Goal: Task Accomplishment & Management: Use online tool/utility

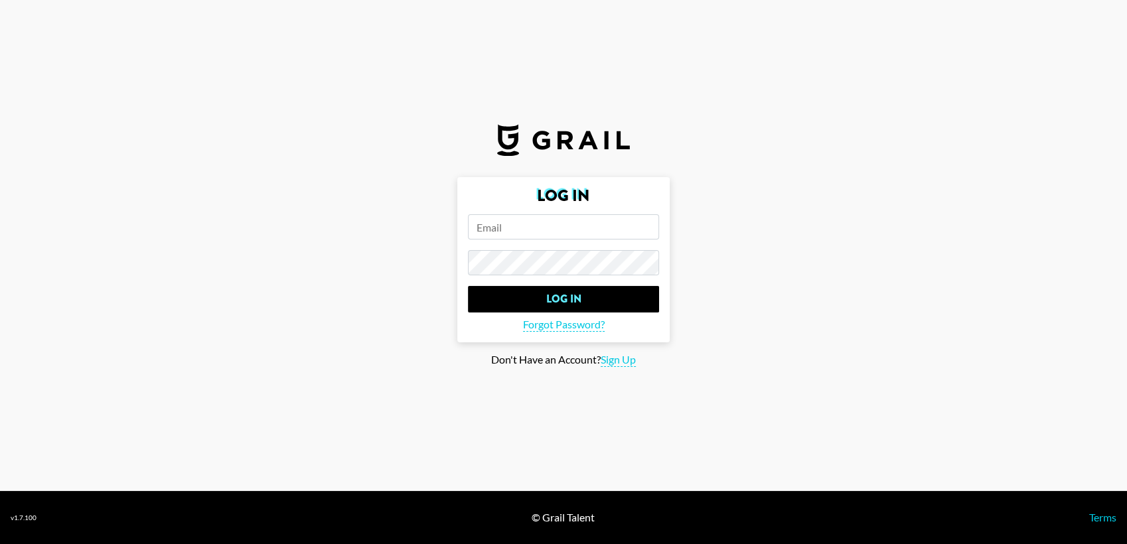
click at [497, 229] on input "email" at bounding box center [563, 226] width 191 height 25
type input "[PERSON_NAME][EMAIL_ADDRESS][DOMAIN_NAME]"
click at [468, 286] on input "Log In" at bounding box center [563, 299] width 191 height 27
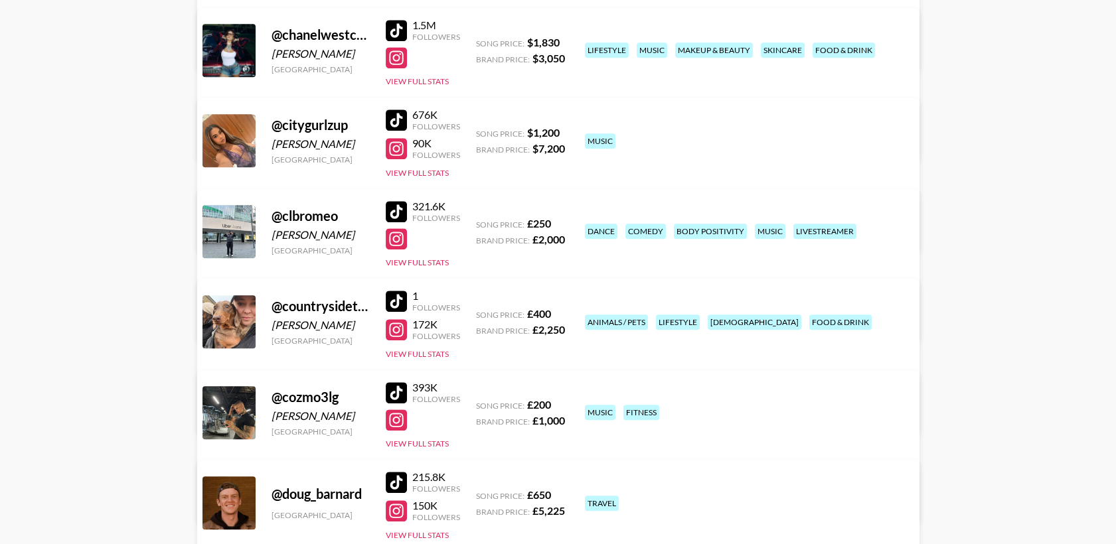
scroll to position [1623, 0]
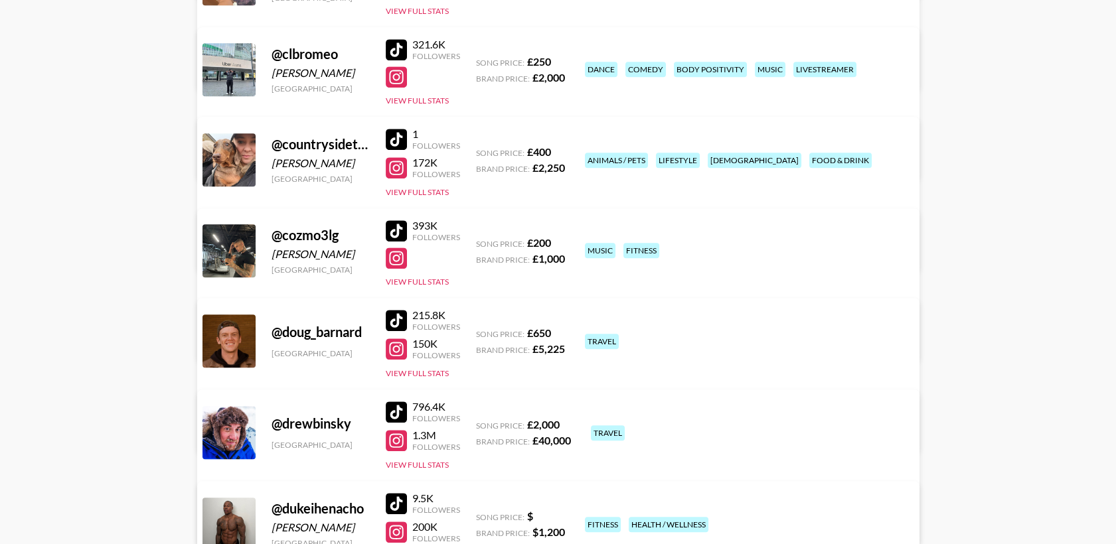
click at [393, 225] on div at bounding box center [396, 230] width 21 height 21
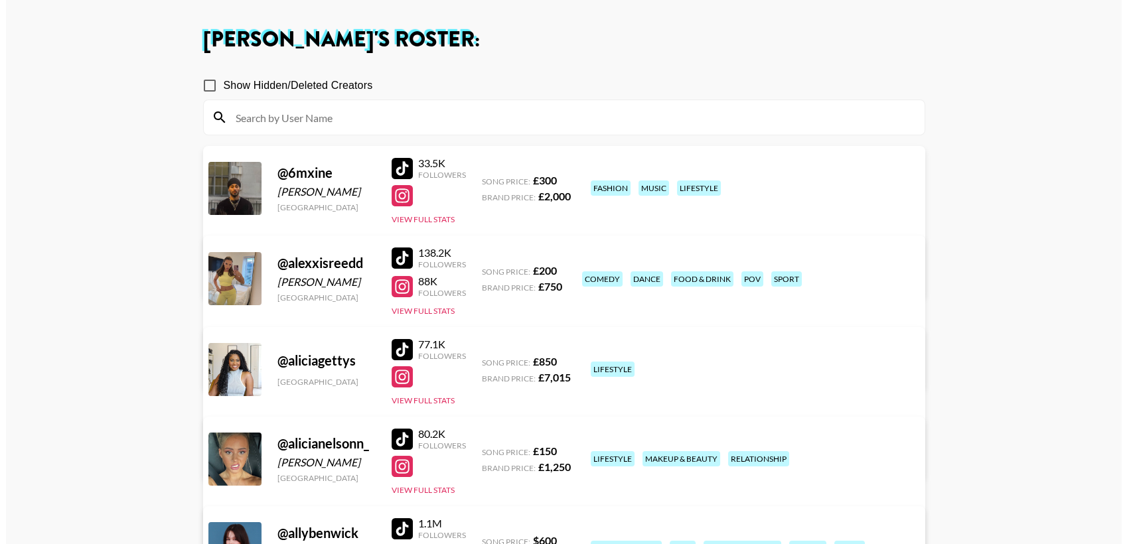
scroll to position [0, 0]
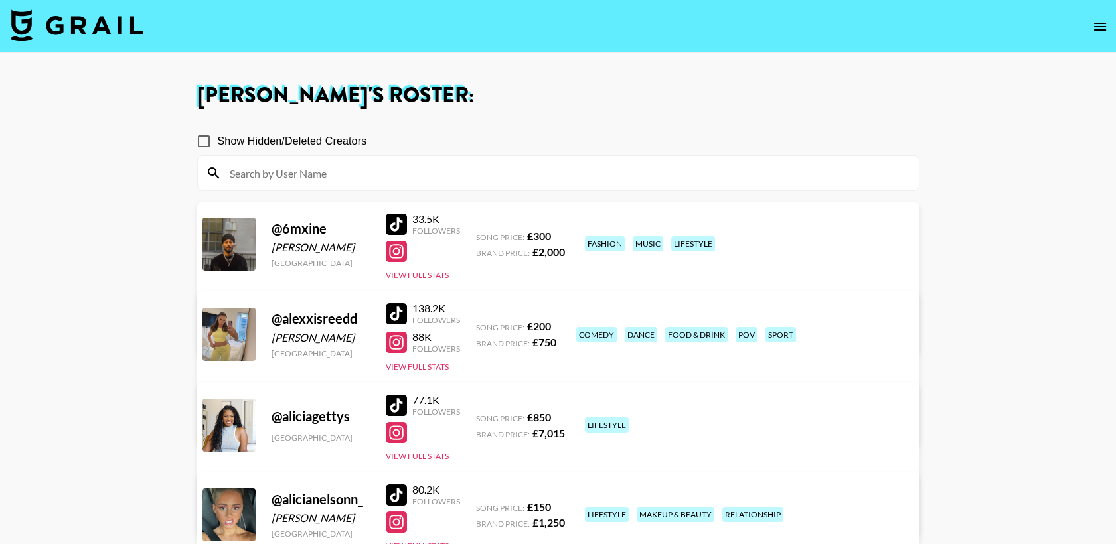
click at [94, 21] on img at bounding box center [77, 25] width 133 height 32
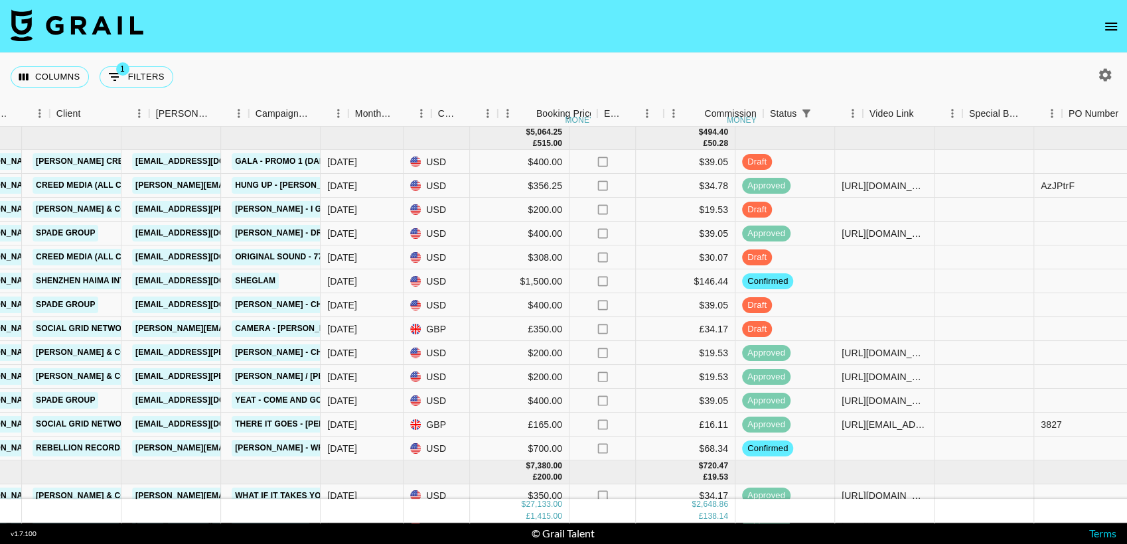
scroll to position [0, 471]
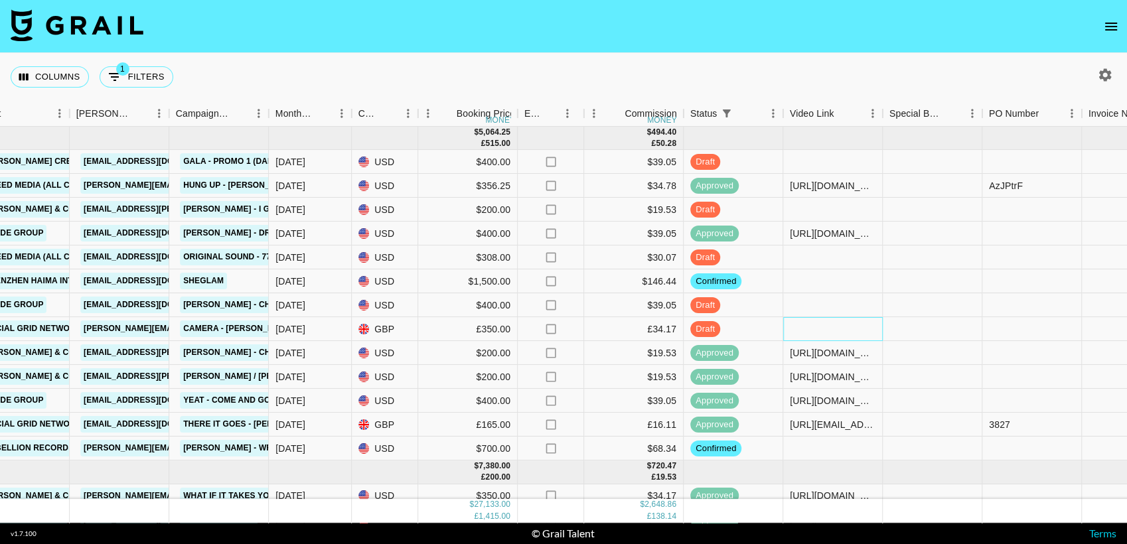
click at [801, 332] on div at bounding box center [833, 329] width 100 height 24
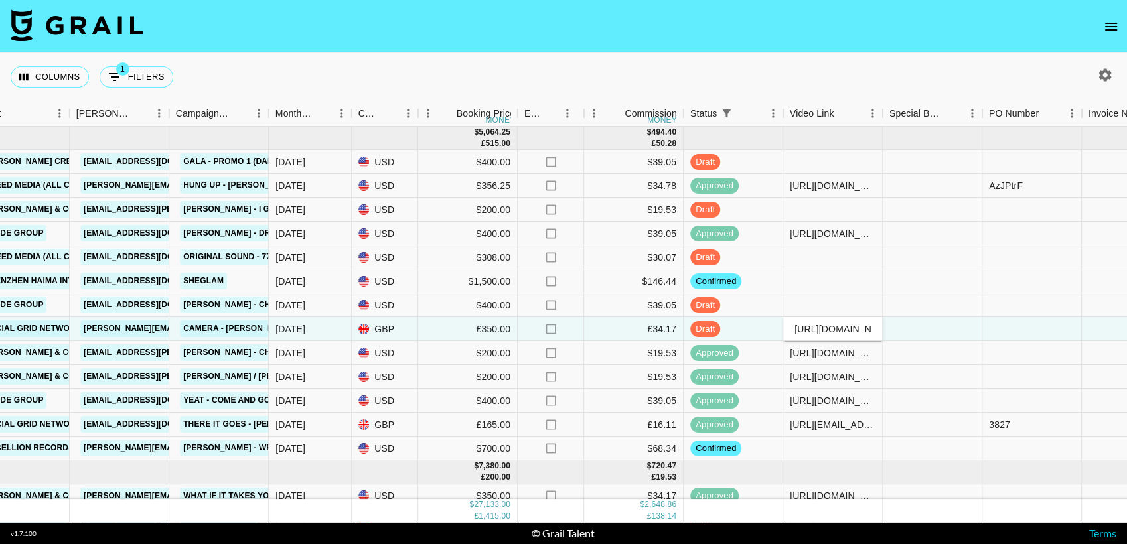
scroll to position [0, 517]
type input "https://www.tiktok.com/@cozmo3lg/photo/7551440511890951446?is_from_webapp=1&sen…"
click at [870, 76] on div "Columns 1 Filters + Booking" at bounding box center [563, 77] width 1127 height 48
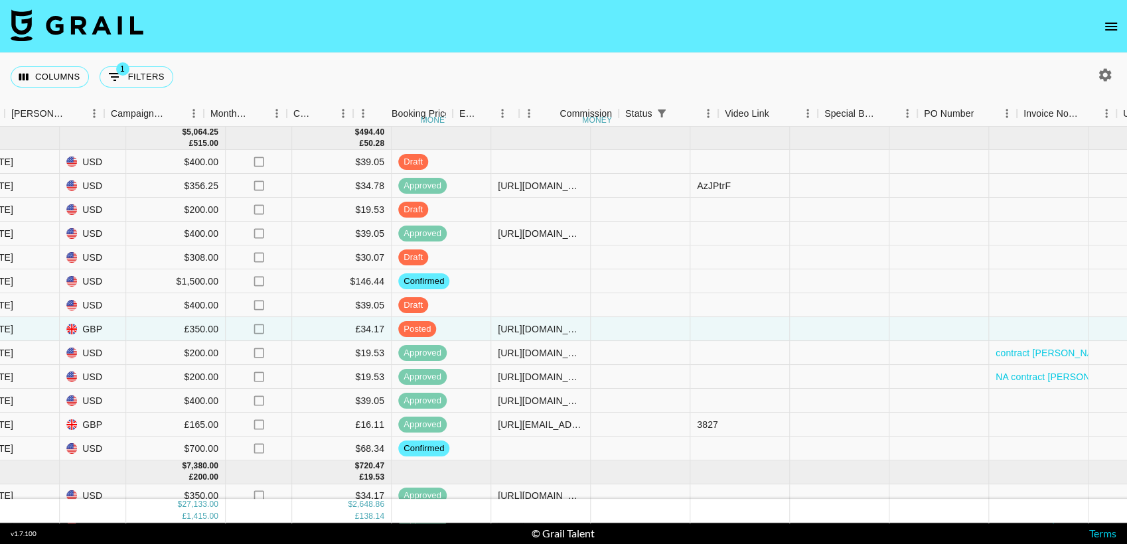
scroll to position [0, 1088]
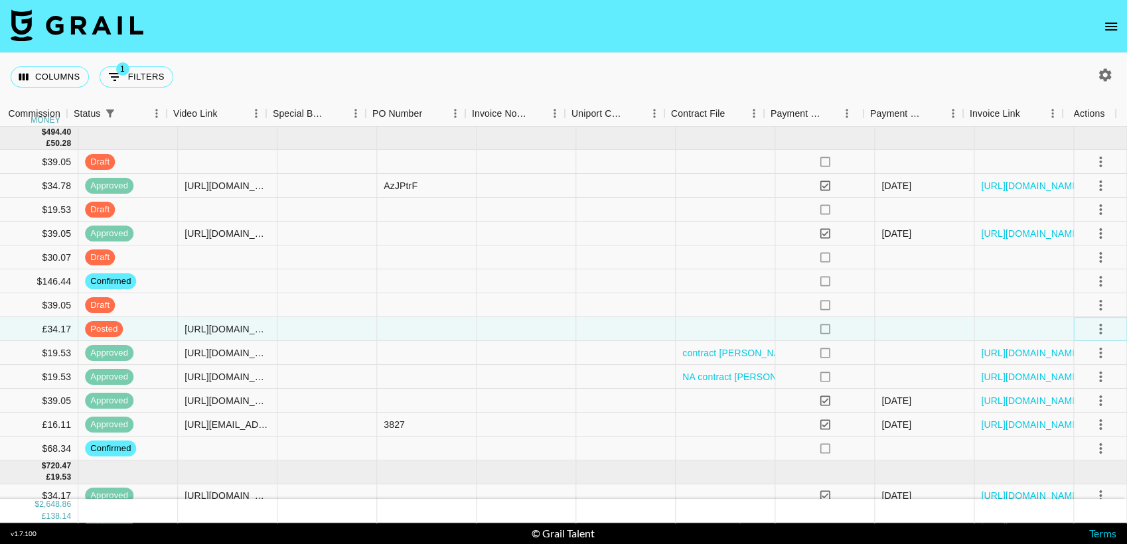
click at [1093, 329] on icon "select merge strategy" at bounding box center [1101, 329] width 16 height 16
click at [1064, 453] on div "Approve" at bounding box center [1072, 454] width 41 height 16
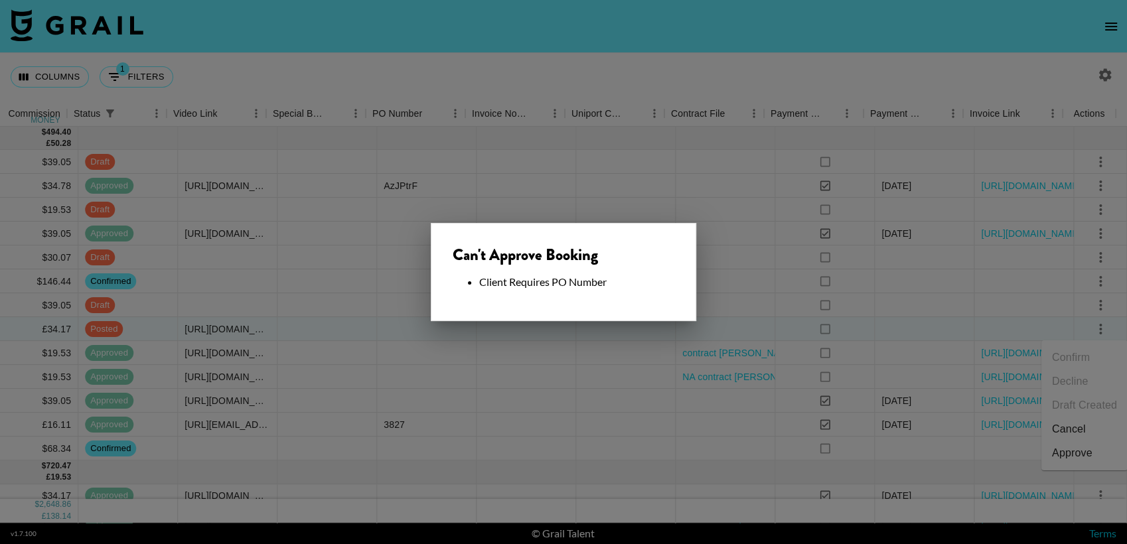
click at [618, 67] on div at bounding box center [563, 272] width 1127 height 544
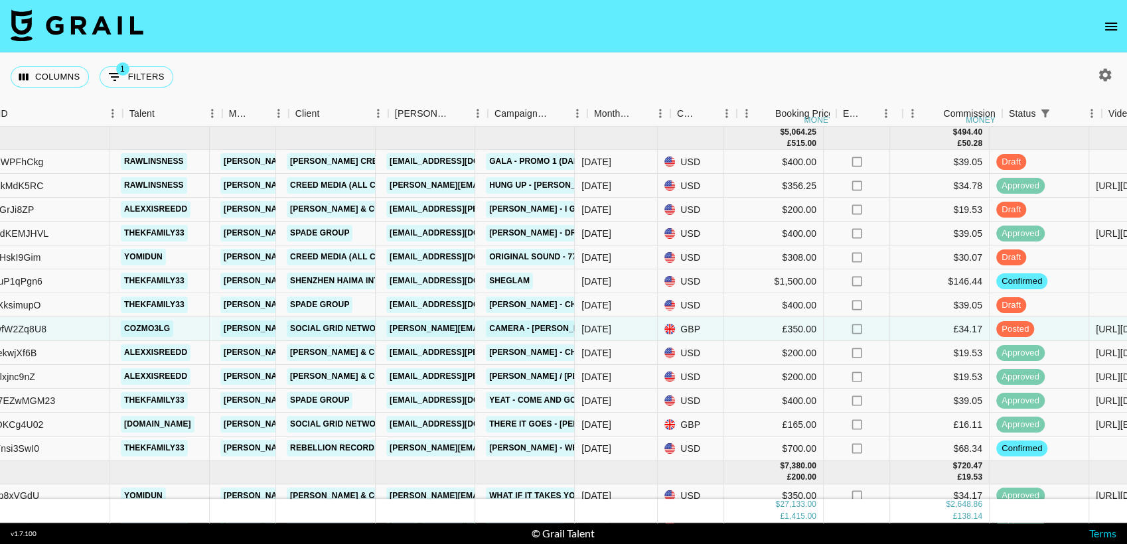
scroll to position [0, 153]
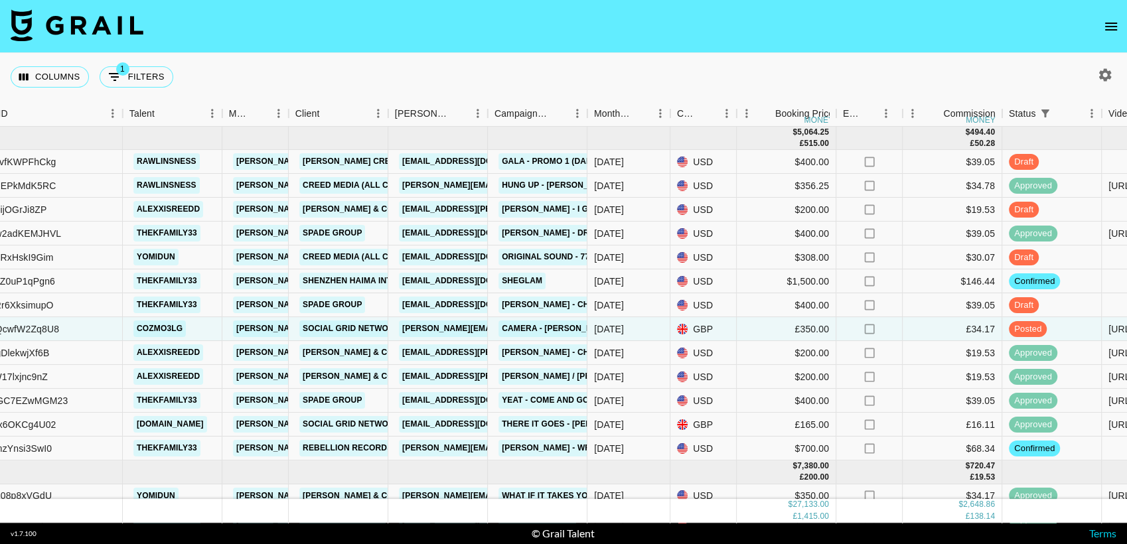
click at [1111, 21] on icon "open drawer" at bounding box center [1111, 27] width 16 height 16
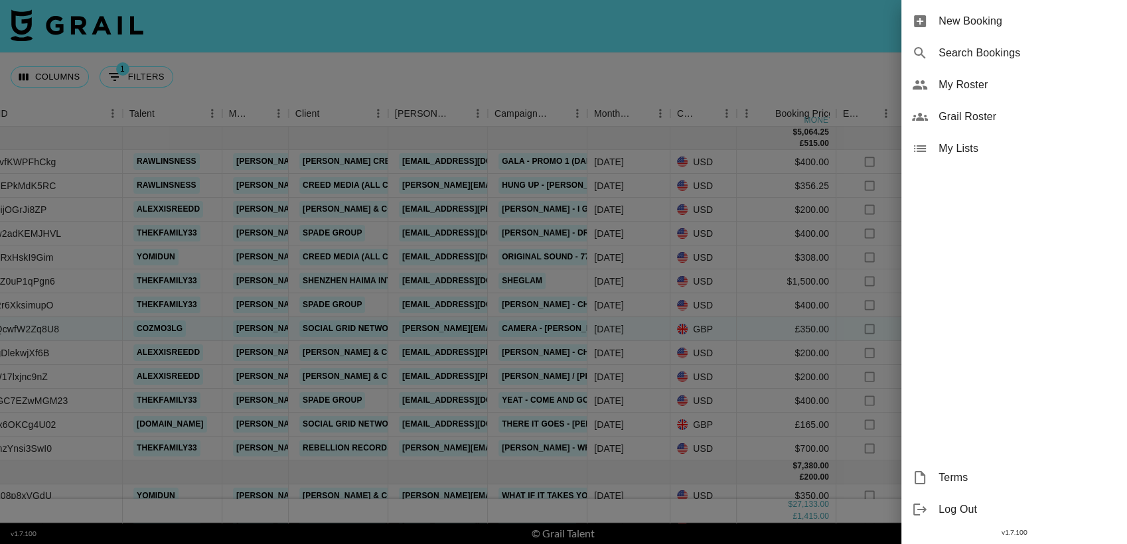
click at [977, 511] on span "Log Out" at bounding box center [1028, 510] width 178 height 16
